Goal: Information Seeking & Learning: Learn about a topic

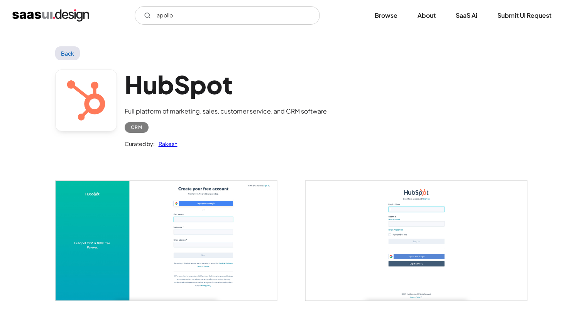
scroll to position [597, 0]
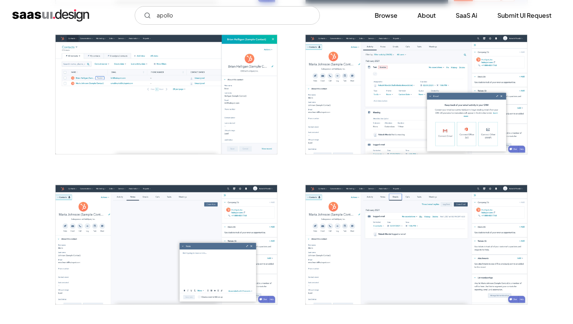
click at [216, 20] on input "apollo" at bounding box center [227, 15] width 185 height 19
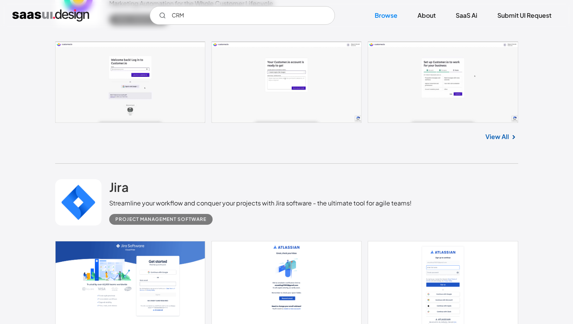
scroll to position [2348, 0]
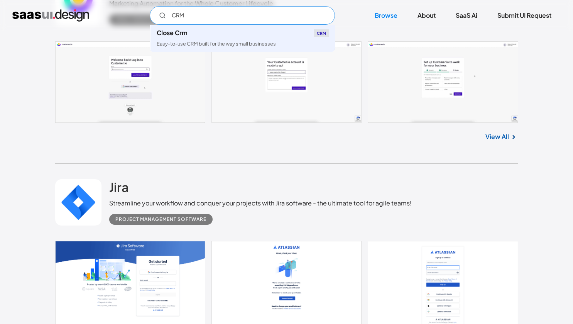
click at [235, 14] on input "CRM" at bounding box center [242, 15] width 185 height 19
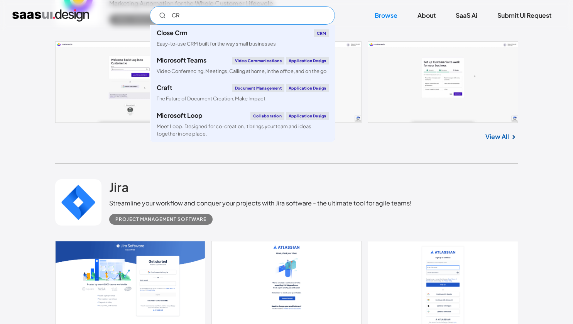
type input "C"
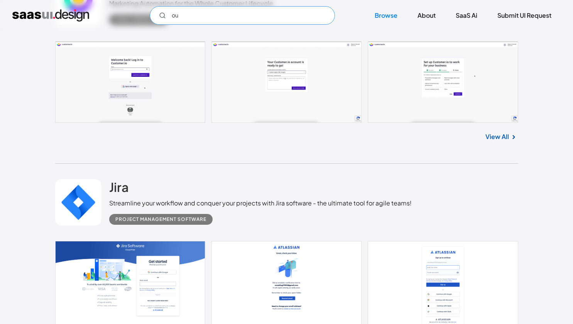
type input "o"
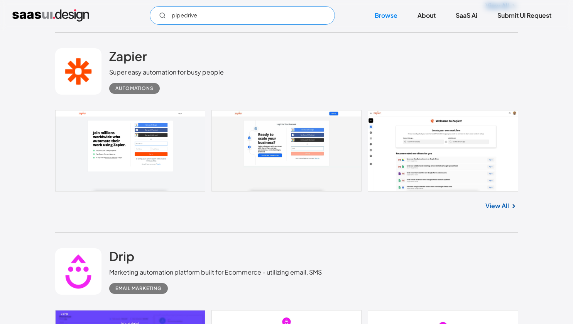
scroll to position [3093, 0]
type input "pipedrive"
click at [507, 213] on div "View All" at bounding box center [286, 203] width 463 height 25
click at [502, 206] on link "View All" at bounding box center [498, 205] width 24 height 9
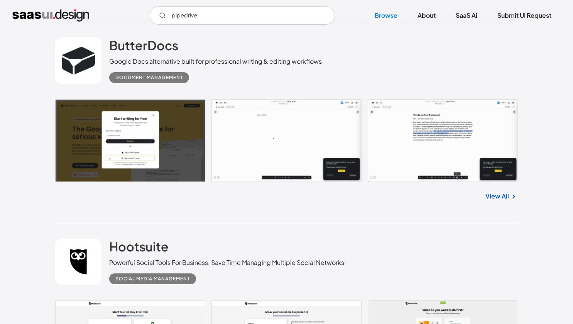
scroll to position [3912, 0]
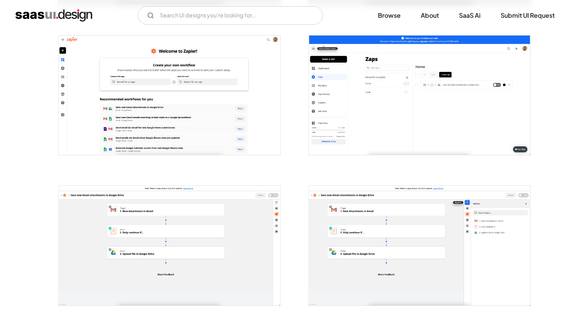
scroll to position [295, 0]
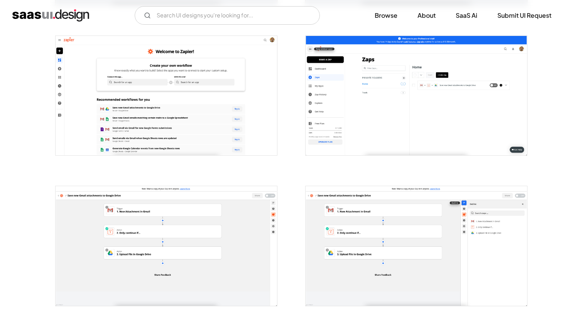
click at [414, 254] on img "open lightbox" at bounding box center [417, 245] width 222 height 119
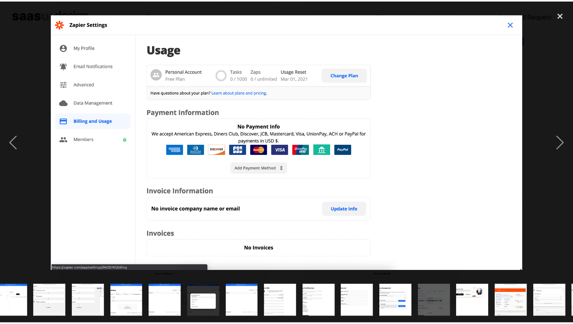
scroll to position [0, 166]
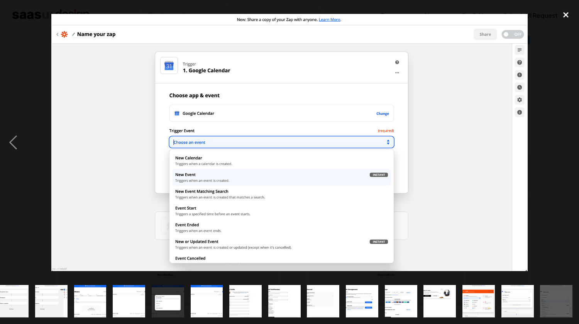
click at [563, 19] on div "close lightbox" at bounding box center [566, 15] width 26 height 17
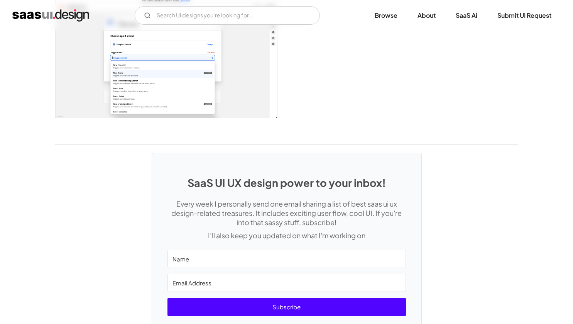
scroll to position [1530, 0]
